Goal: Use online tool/utility: Utilize a website feature to perform a specific function

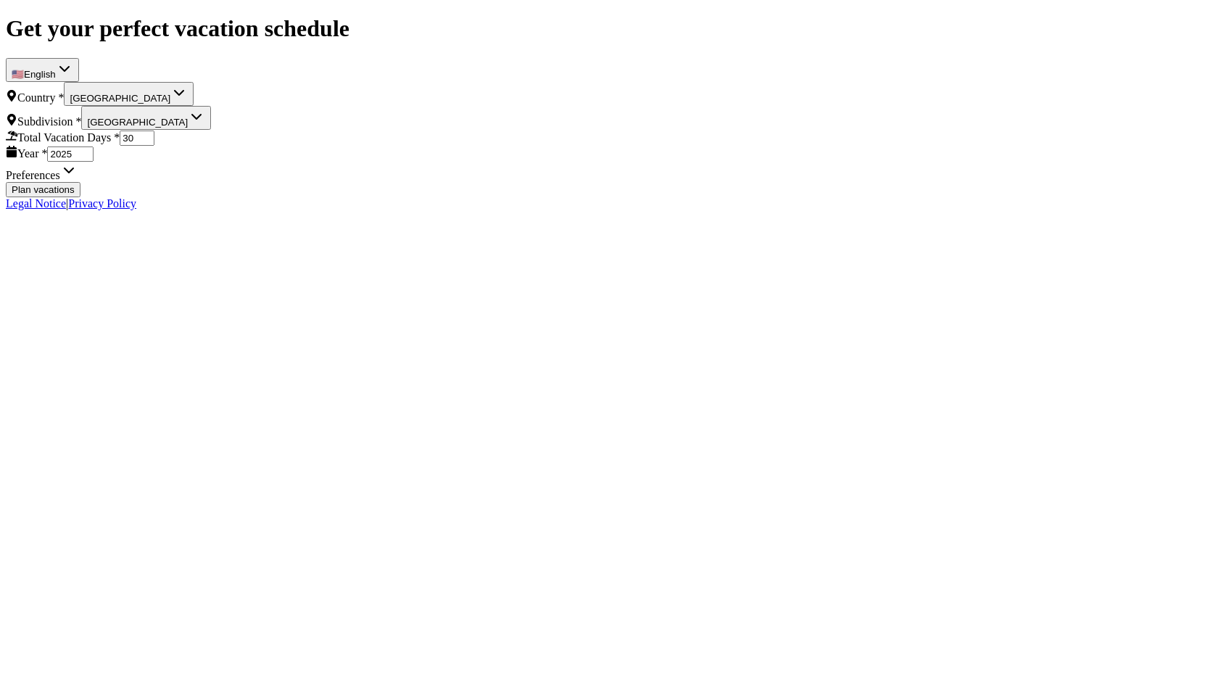
select select "DE"
click at [80, 197] on button "Plan vacations" at bounding box center [43, 189] width 75 height 15
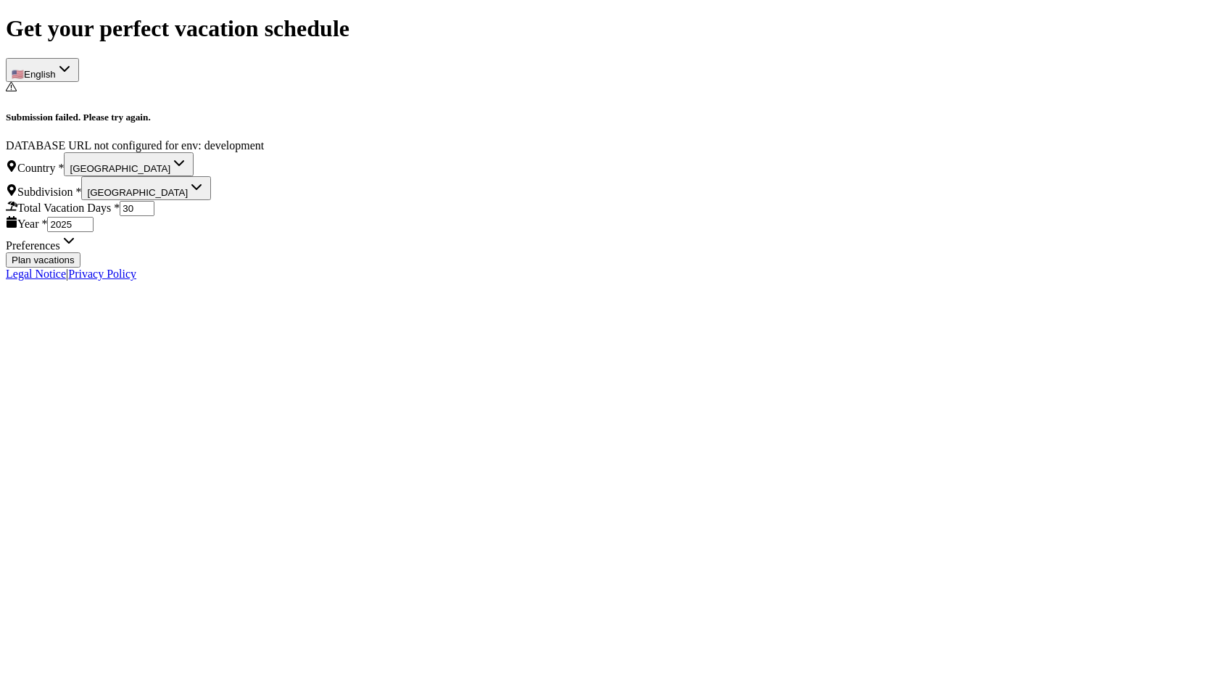
click at [464, 152] on div "DATABASE URL not configured for env: development" at bounding box center [609, 145] width 1206 height 13
